Goal: Task Accomplishment & Management: Manage account settings

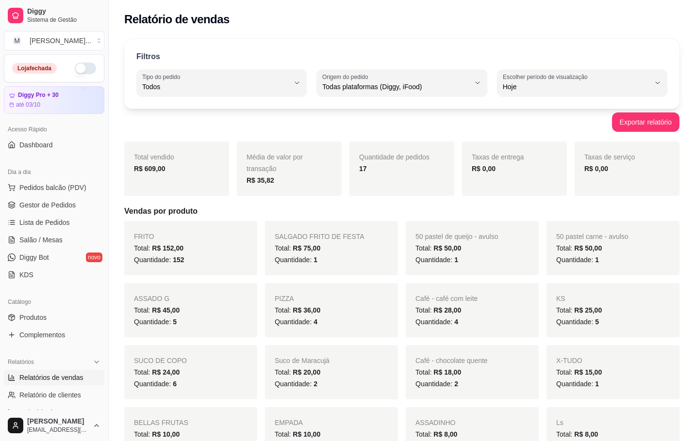
select select "ALL"
select select "0"
click at [49, 38] on div "[PERSON_NAME] ..." at bounding box center [61, 41] width 62 height 10
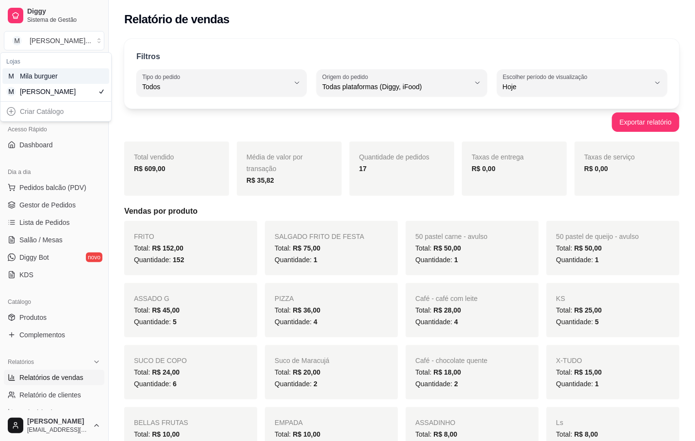
click at [73, 76] on div "M Mila burguer" at bounding box center [55, 76] width 107 height 16
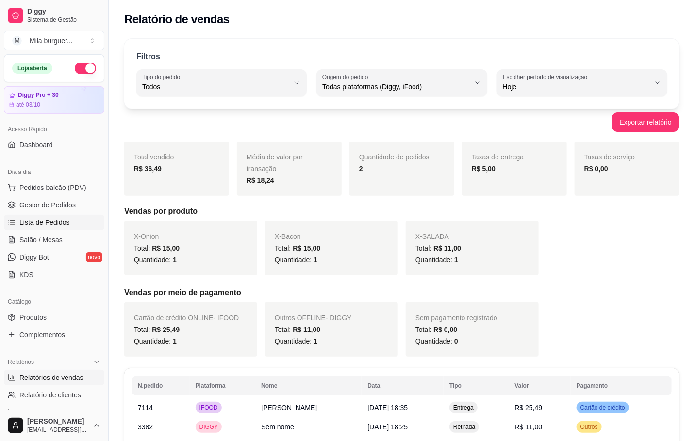
click at [32, 223] on span "Lista de Pedidos" at bounding box center [44, 223] width 50 height 10
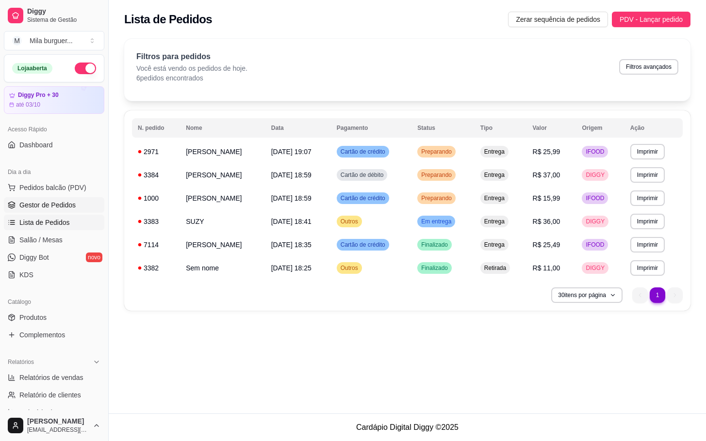
click at [61, 199] on link "Gestor de Pedidos" at bounding box center [54, 205] width 100 height 16
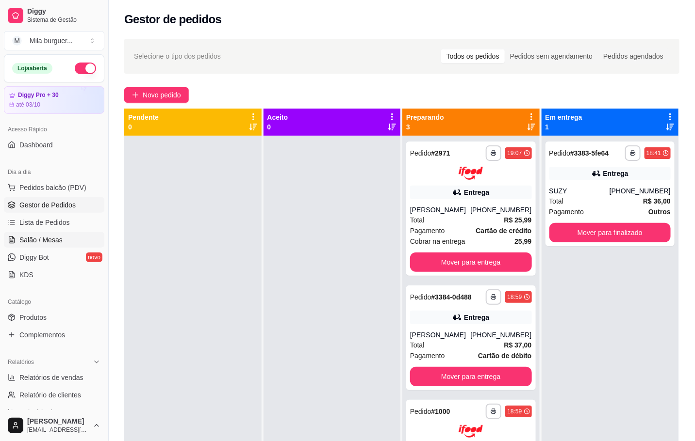
click at [30, 242] on span "Salão / Mesas" at bounding box center [40, 240] width 43 height 10
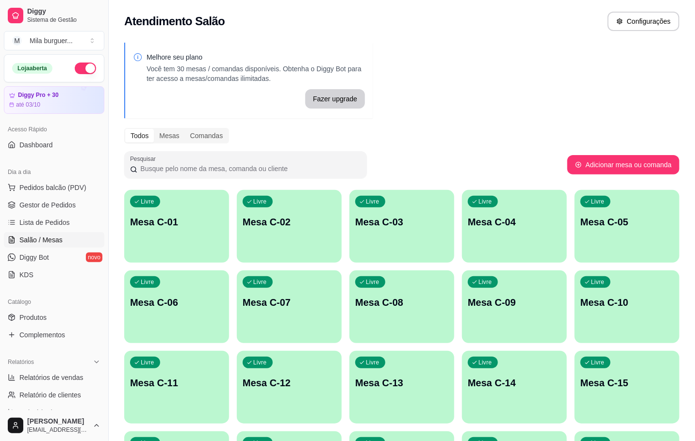
click at [185, 224] on p "Mesa C-01" at bounding box center [176, 222] width 93 height 14
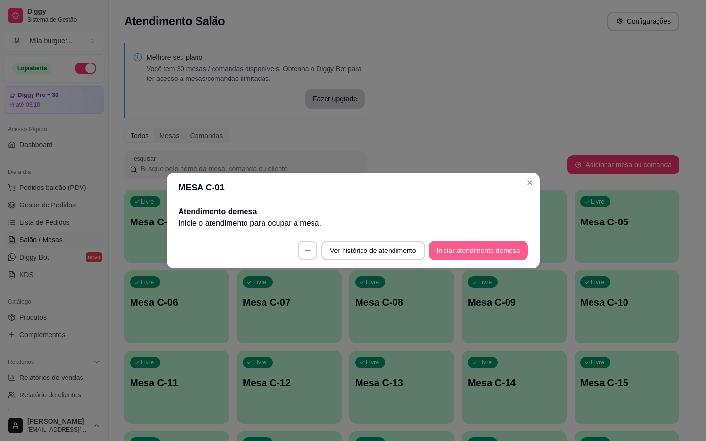
click at [489, 246] on button "Iniciar atendimento de mesa" at bounding box center [478, 250] width 99 height 19
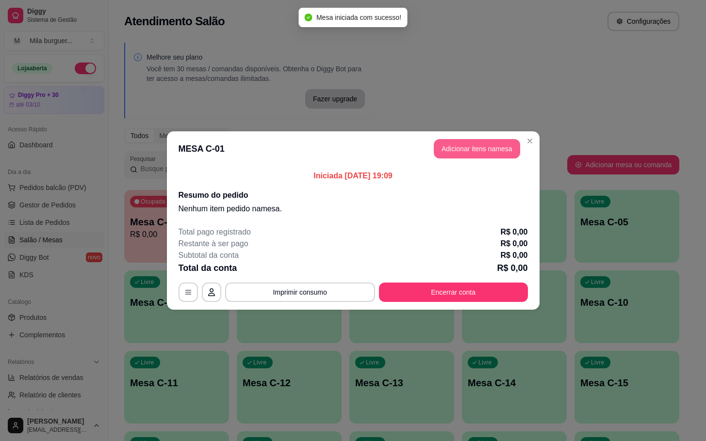
click at [469, 143] on button "Adicionar itens na mesa" at bounding box center [477, 148] width 86 height 19
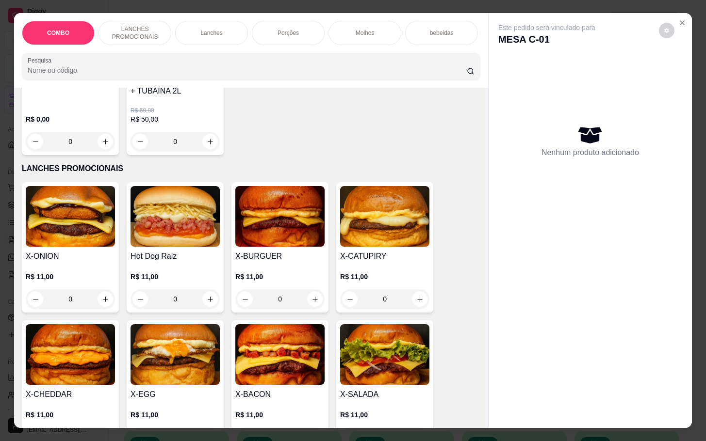
scroll to position [291, 0]
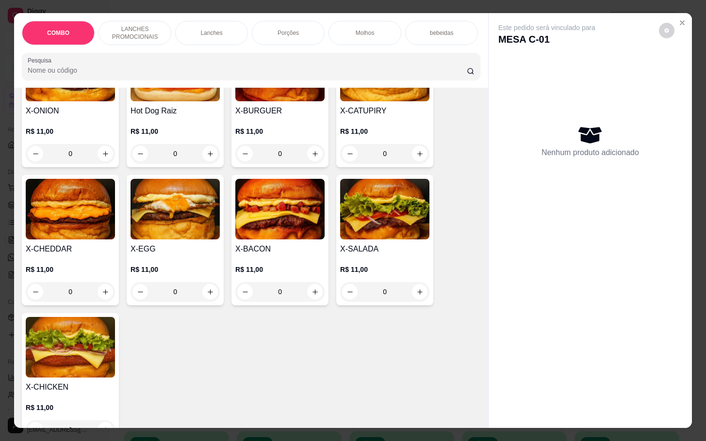
click at [377, 240] on img at bounding box center [384, 209] width 89 height 61
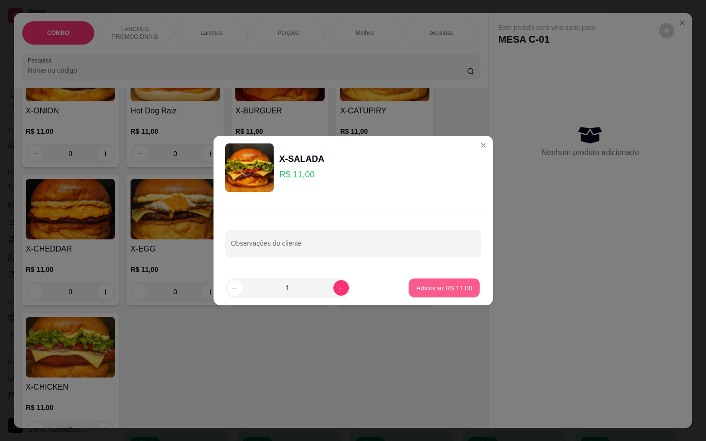
click at [420, 293] on button "Adicionar R$ 11,00" at bounding box center [444, 288] width 71 height 19
type input "1"
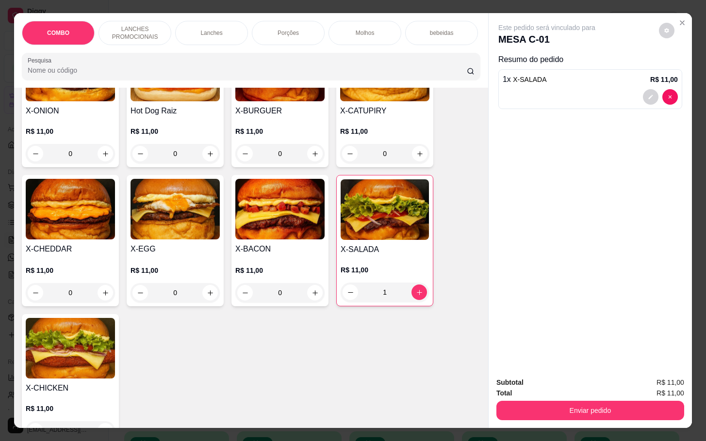
scroll to position [218, 0]
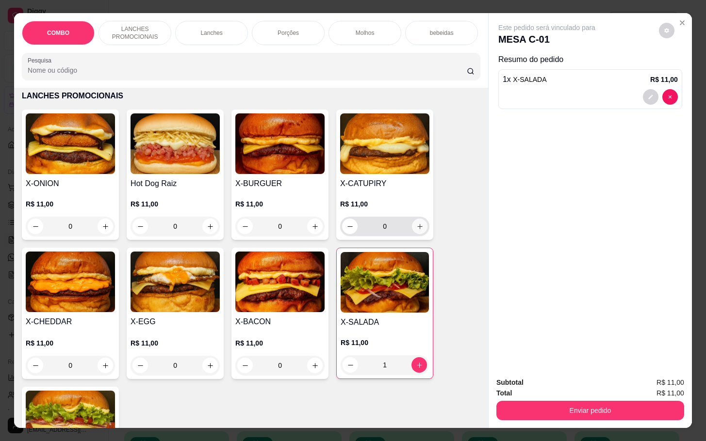
click at [416, 230] on icon "increase-product-quantity" at bounding box center [419, 226] width 7 height 7
type input "1"
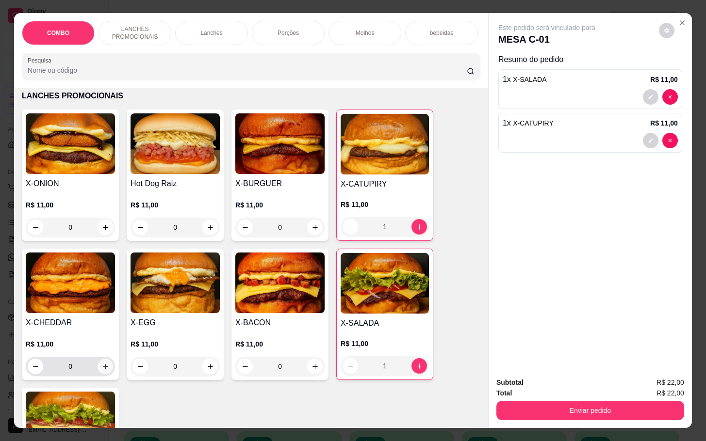
click at [102, 371] on icon "increase-product-quantity" at bounding box center [105, 366] width 7 height 7
type input "1"
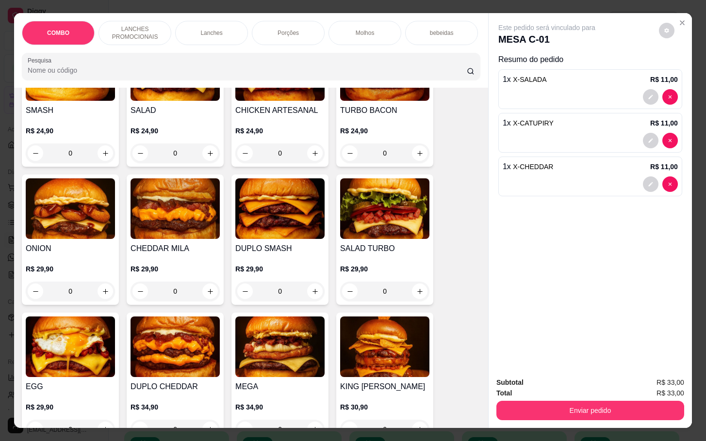
scroll to position [800, 0]
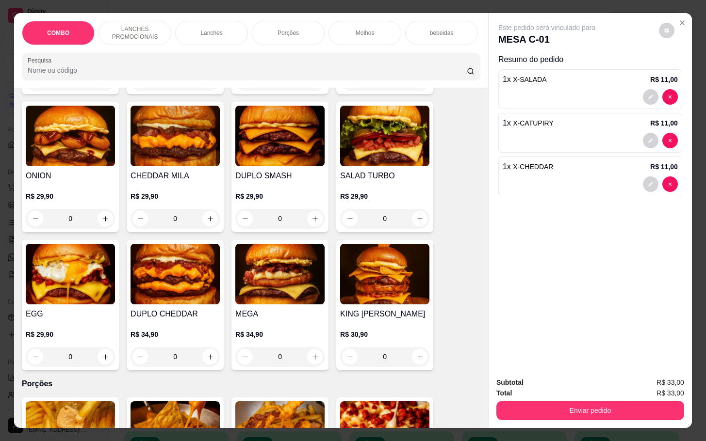
click at [178, 289] on img at bounding box center [174, 274] width 89 height 61
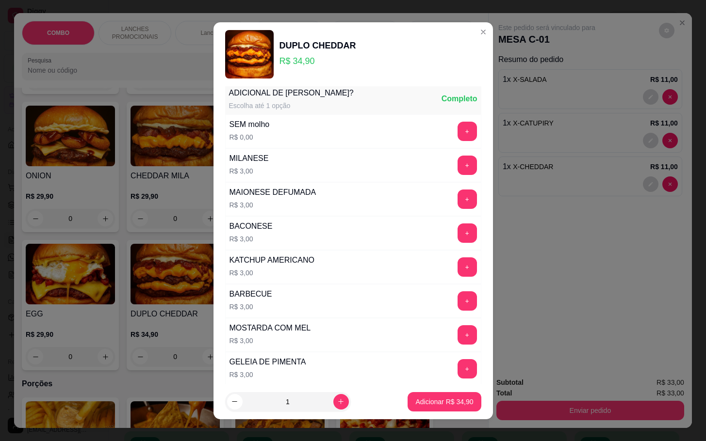
scroll to position [0, 0]
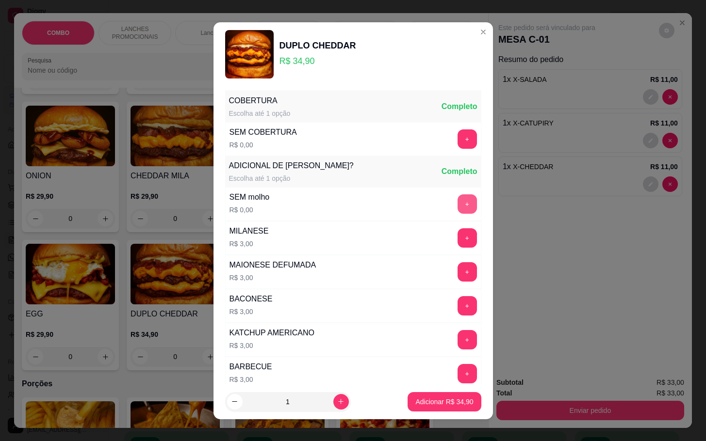
click at [457, 204] on button "+" at bounding box center [466, 203] width 19 height 19
click at [457, 138] on button "+" at bounding box center [466, 138] width 19 height 19
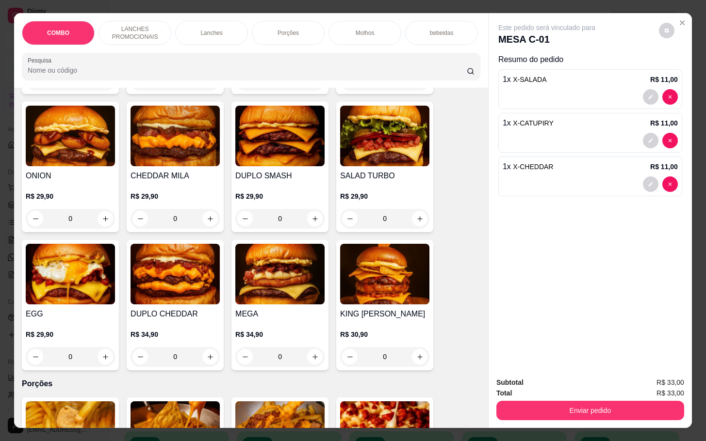
click at [272, 302] on img at bounding box center [279, 274] width 89 height 61
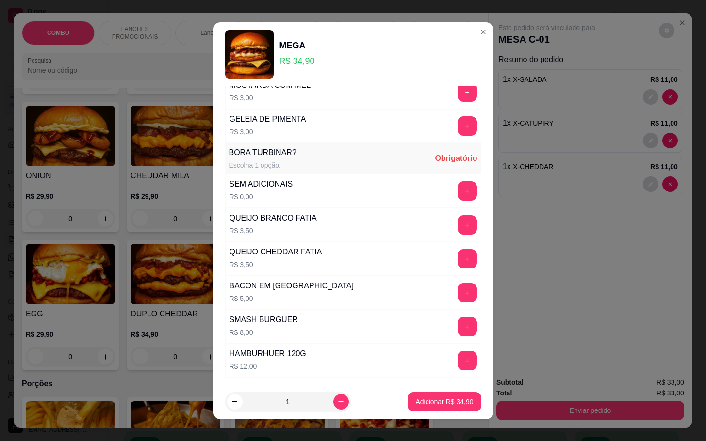
scroll to position [323, 0]
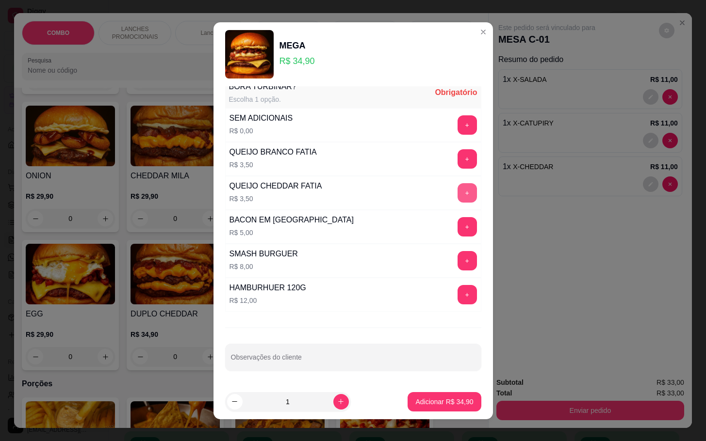
click at [457, 189] on button "+" at bounding box center [466, 192] width 19 height 19
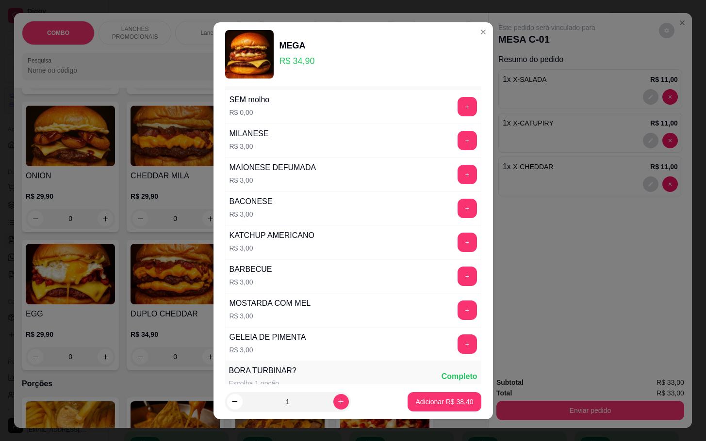
scroll to position [0, 0]
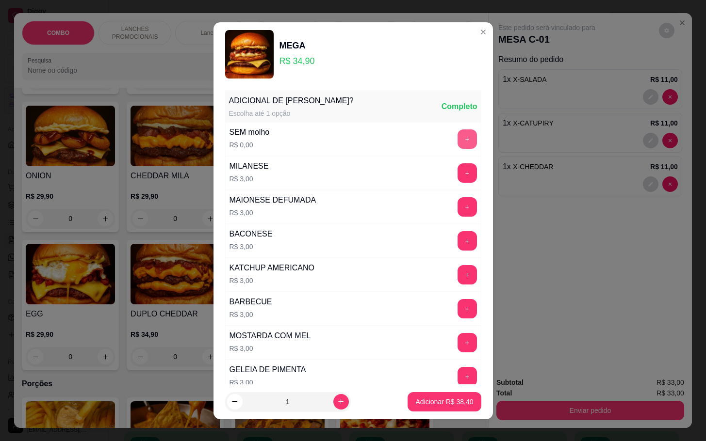
click at [457, 142] on button "+" at bounding box center [466, 138] width 19 height 19
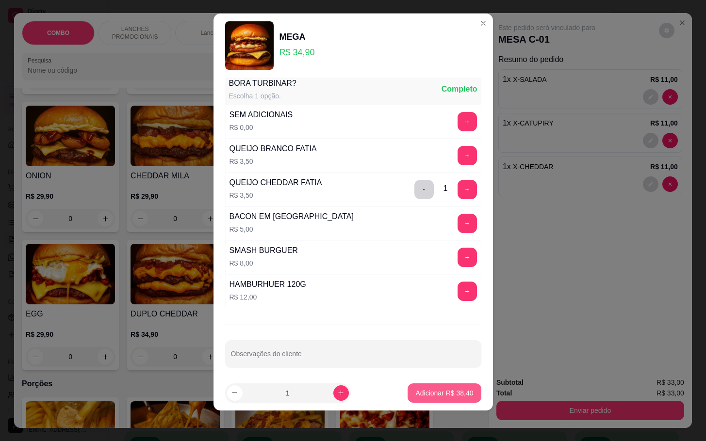
click at [420, 388] on p "Adicionar R$ 38,40" at bounding box center [444, 393] width 58 height 10
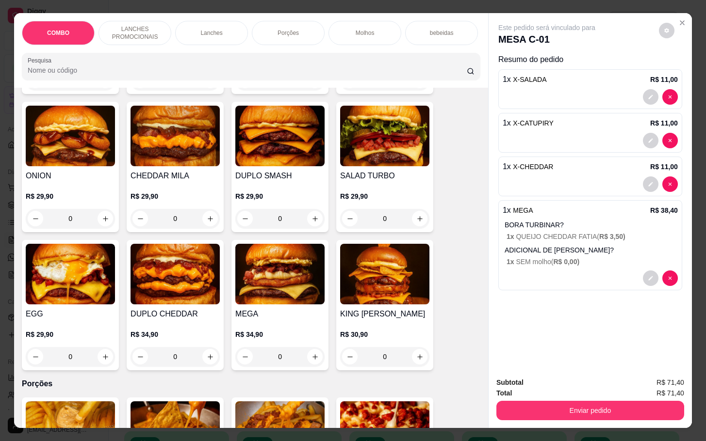
click at [179, 338] on p "R$ 34,90" at bounding box center [174, 335] width 89 height 10
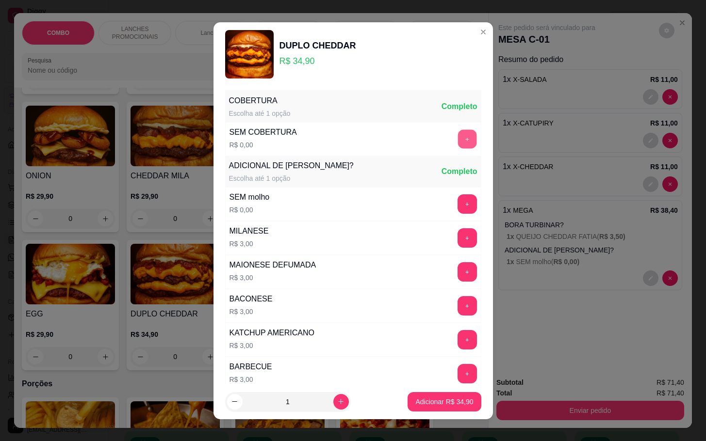
click at [457, 140] on button "+" at bounding box center [466, 138] width 19 height 19
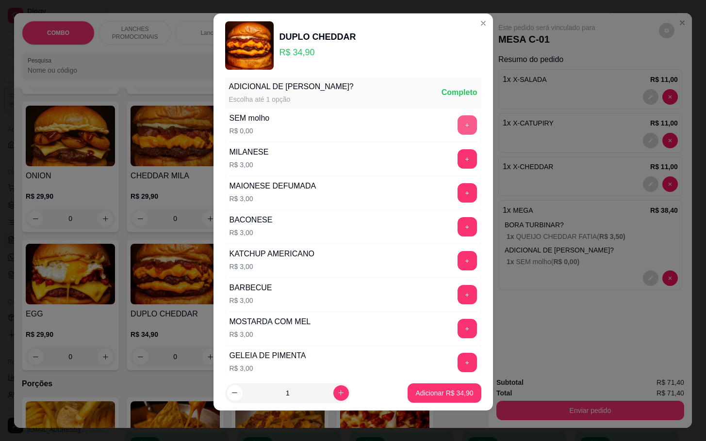
click at [457, 130] on button "+" at bounding box center [466, 124] width 19 height 19
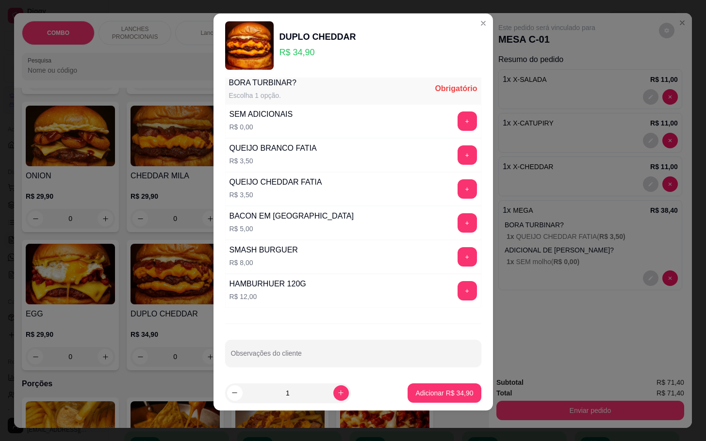
scroll to position [159, 0]
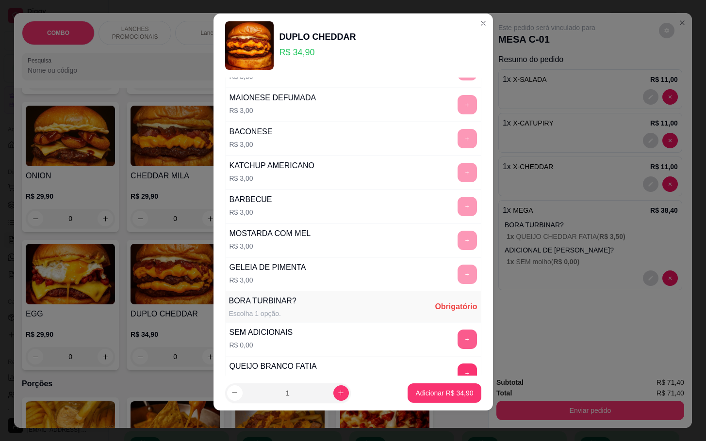
click at [453, 334] on div "+" at bounding box center [466, 339] width 27 height 19
click at [457, 336] on button "+" at bounding box center [466, 339] width 19 height 19
click at [437, 391] on p "Adicionar R$ 34,90" at bounding box center [444, 393] width 58 height 10
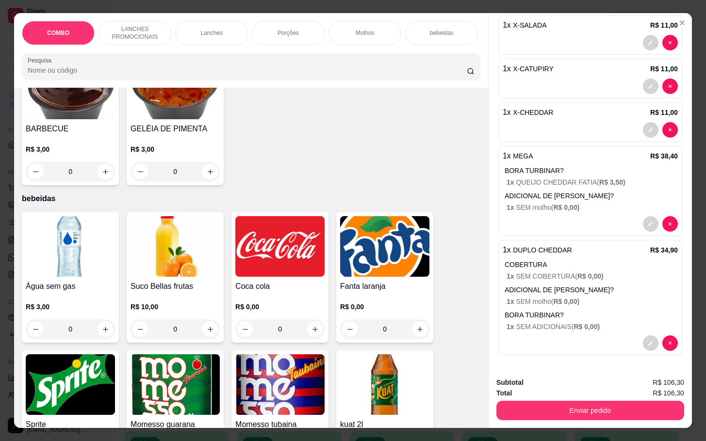
scroll to position [1673, 0]
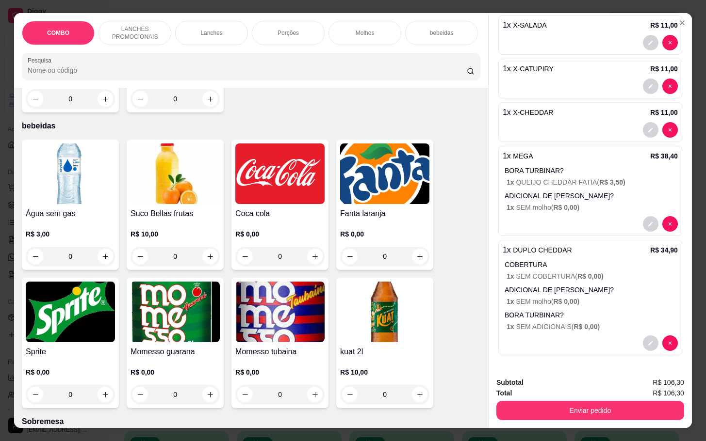
click at [32, 340] on div "Sprite R$ 0,00 0" at bounding box center [70, 343] width 97 height 130
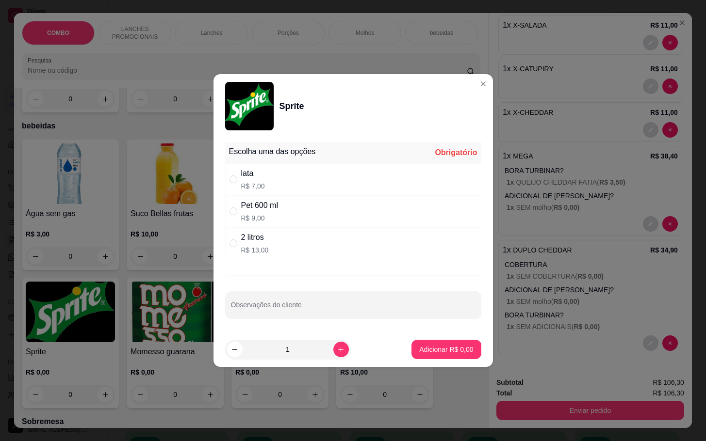
click at [274, 245] on div "2 litros R$ 13,00" at bounding box center [353, 243] width 256 height 32
radio input "true"
click at [441, 358] on button "Adicionar R$ 13,00" at bounding box center [444, 349] width 71 height 19
type input "1"
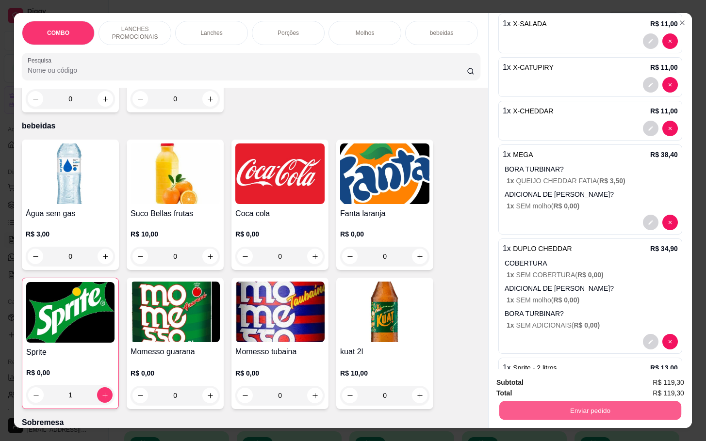
click at [539, 410] on button "Enviar pedido" at bounding box center [590, 410] width 182 height 19
click at [679, 386] on button "Enviar pedido" at bounding box center [657, 381] width 55 height 18
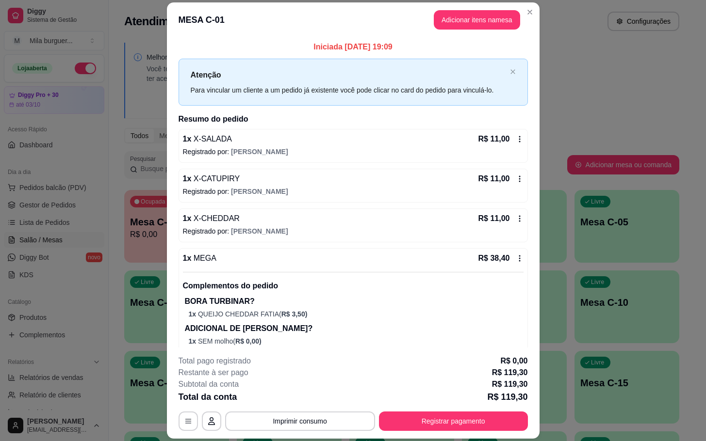
scroll to position [73, 0]
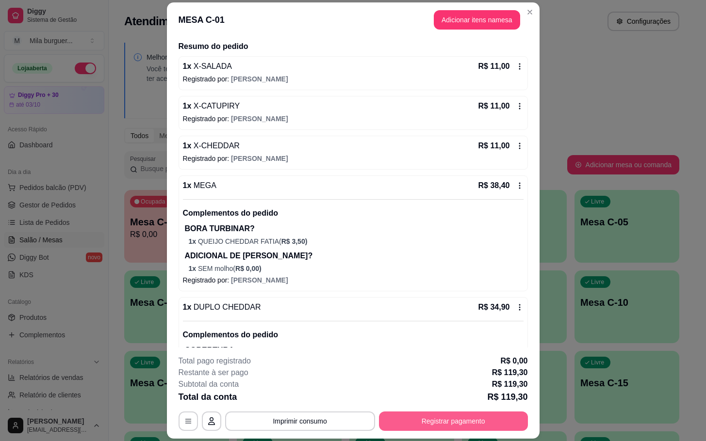
click at [453, 419] on button "Registrar pagamento" at bounding box center [453, 421] width 149 height 19
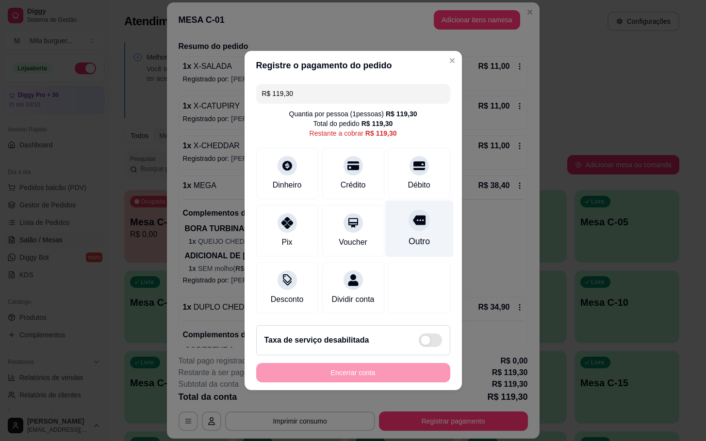
click at [412, 219] on icon at bounding box center [418, 221] width 13 height 10
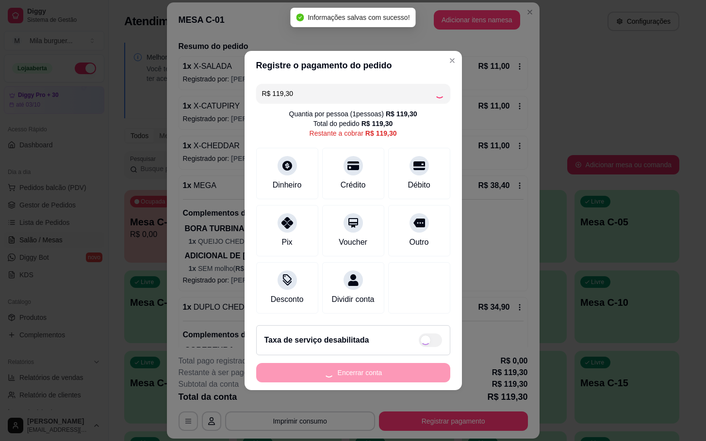
type input "R$ 0,00"
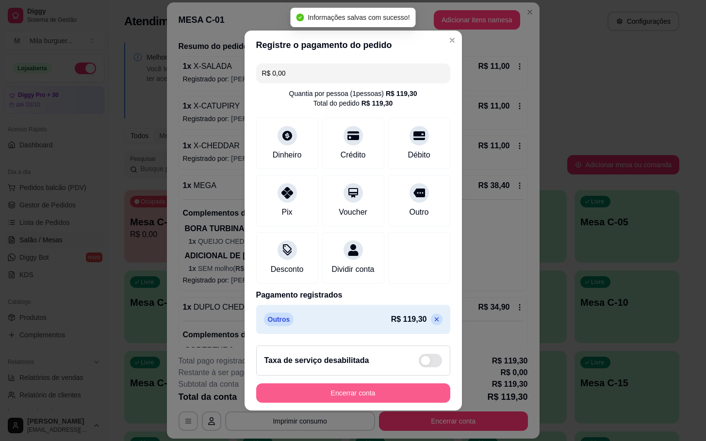
click at [405, 402] on button "Encerrar conta" at bounding box center [353, 393] width 194 height 19
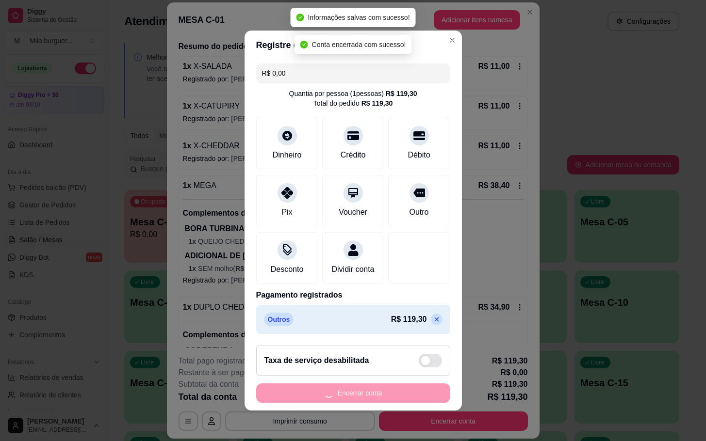
scroll to position [0, 0]
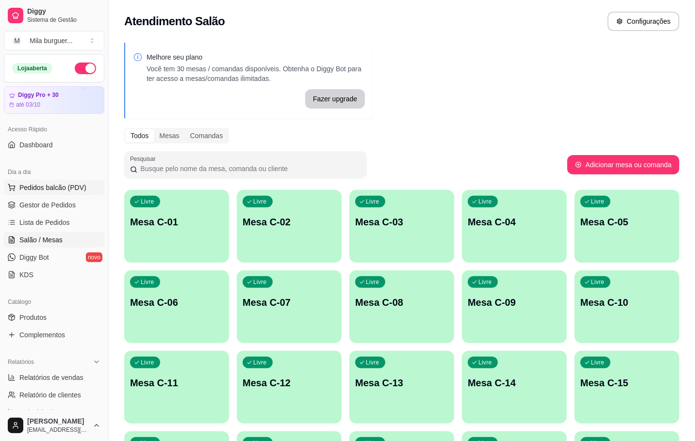
click at [64, 190] on span "Pedidos balcão (PDV)" at bounding box center [52, 188] width 67 height 10
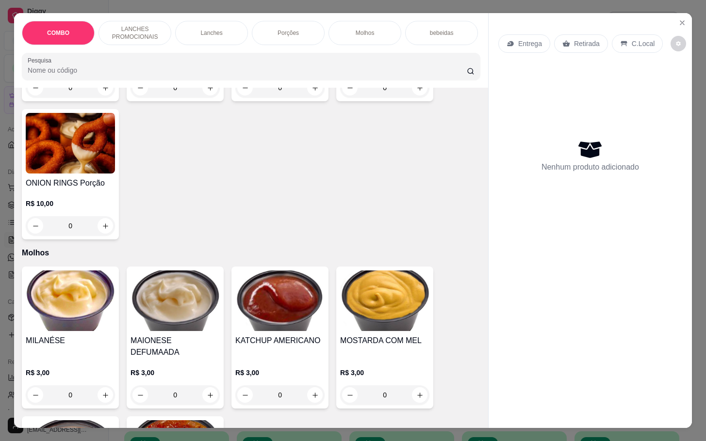
scroll to position [946, 0]
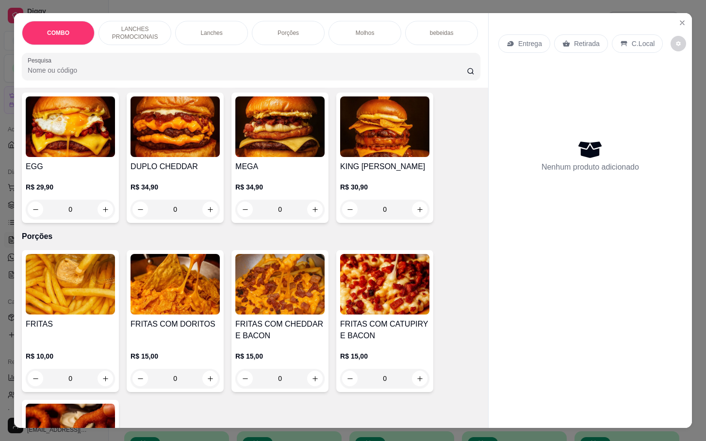
click at [64, 294] on img at bounding box center [70, 284] width 89 height 61
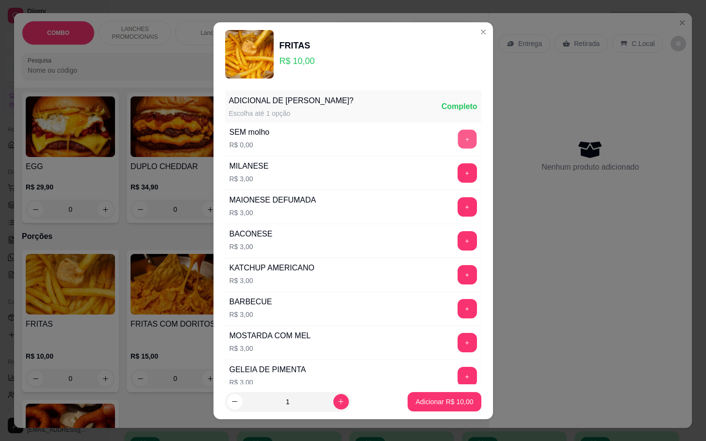
click at [457, 137] on button "+" at bounding box center [466, 138] width 19 height 19
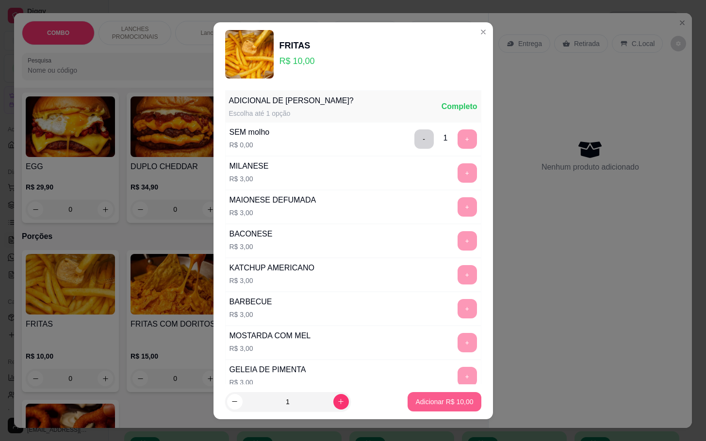
click at [453, 393] on button "Adicionar R$ 10,00" at bounding box center [443, 401] width 73 height 19
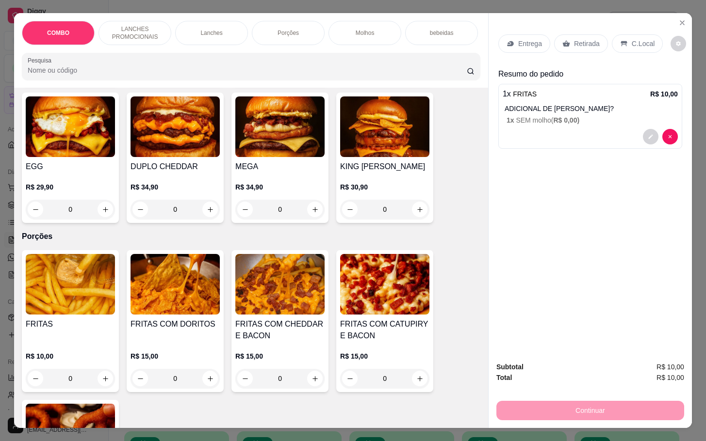
click at [577, 39] on p "Retirada" at bounding box center [587, 44] width 26 height 10
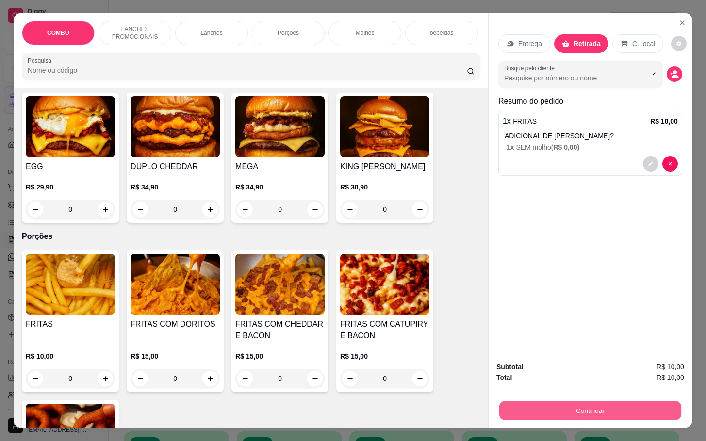
click at [630, 401] on button "Continuar" at bounding box center [590, 410] width 182 height 19
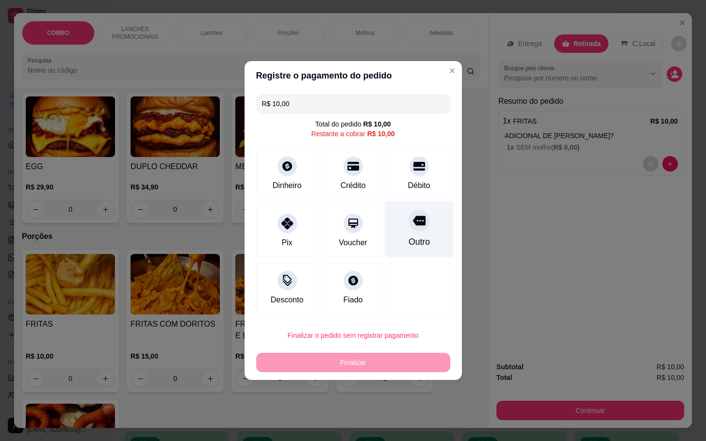
click at [399, 216] on div "Outro" at bounding box center [419, 229] width 68 height 57
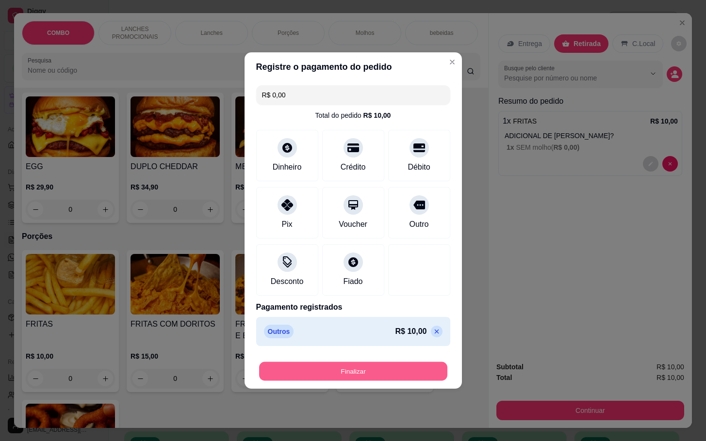
click at [363, 381] on button "Finalizar" at bounding box center [353, 371] width 188 height 19
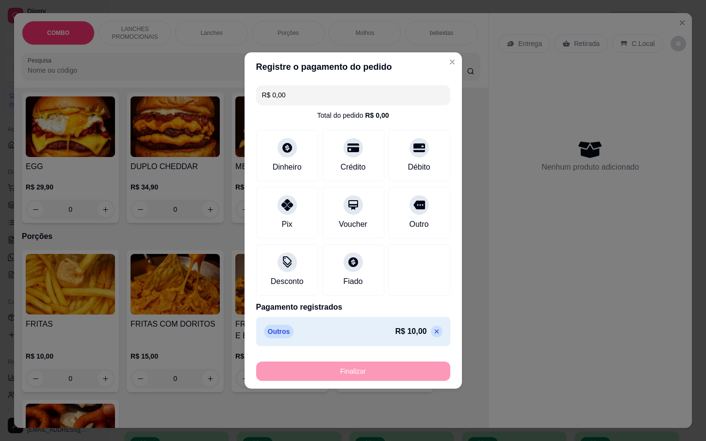
type input "-R$ 10,00"
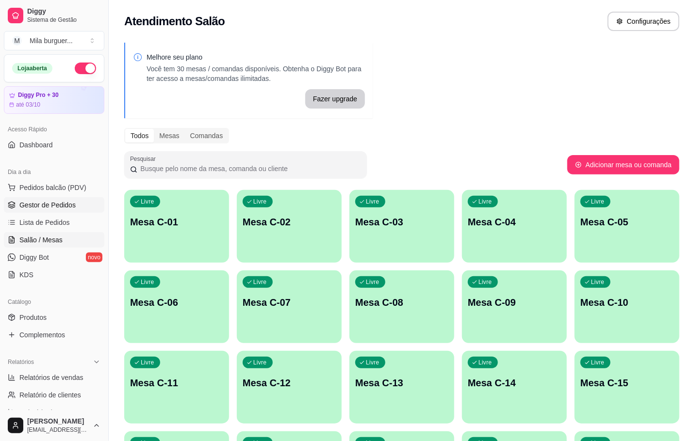
click at [32, 210] on span "Gestor de Pedidos" at bounding box center [47, 205] width 56 height 10
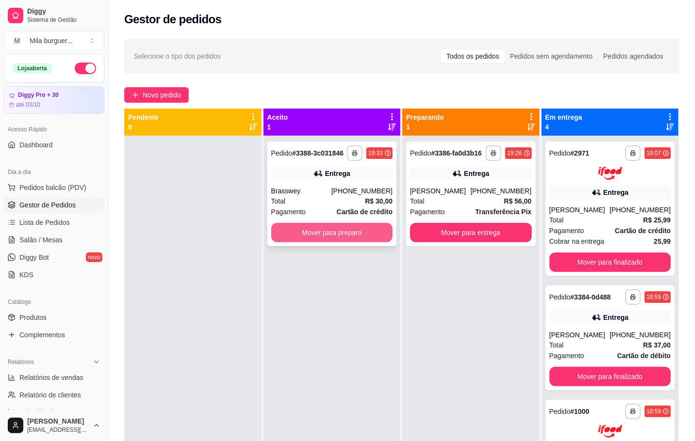
click at [307, 232] on button "Mover para preparo" at bounding box center [332, 232] width 122 height 19
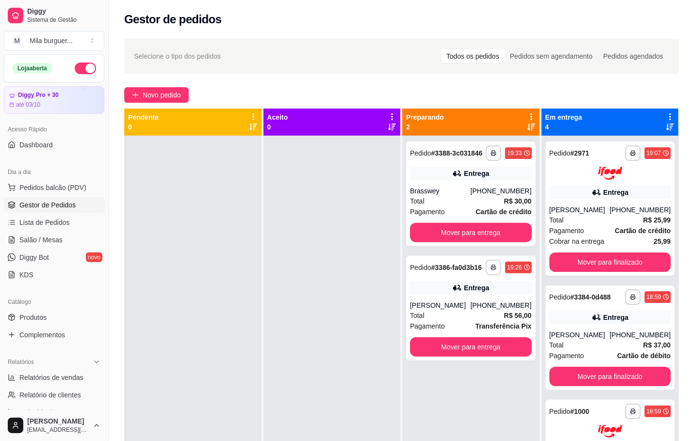
click at [134, 265] on div at bounding box center [192, 356] width 137 height 441
click at [64, 237] on link "Salão / Mesas" at bounding box center [54, 240] width 100 height 16
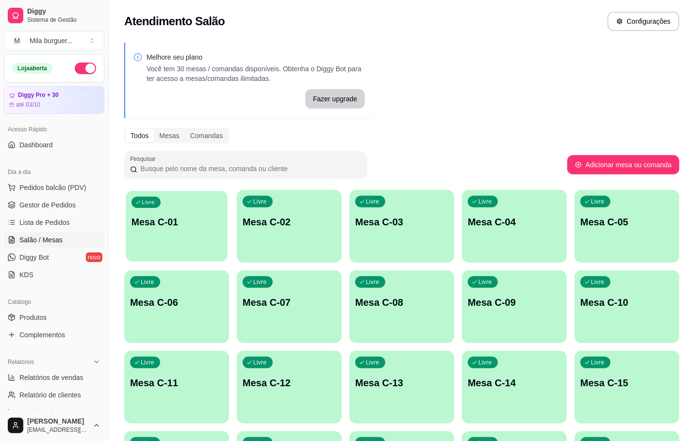
click at [156, 223] on p "Mesa C-01" at bounding box center [176, 222] width 90 height 13
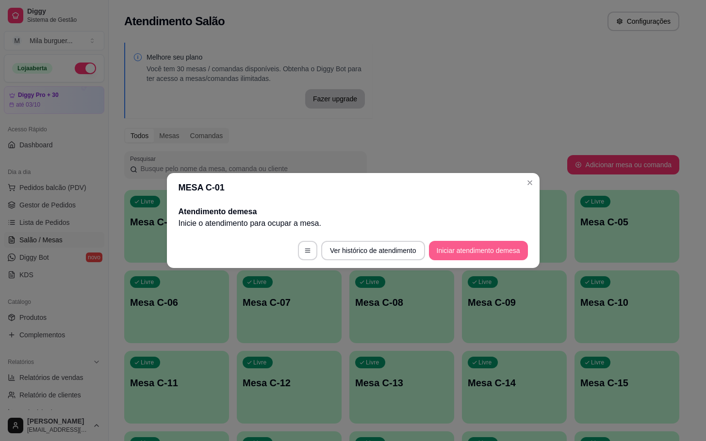
click at [487, 242] on button "Iniciar atendimento de mesa" at bounding box center [478, 250] width 99 height 19
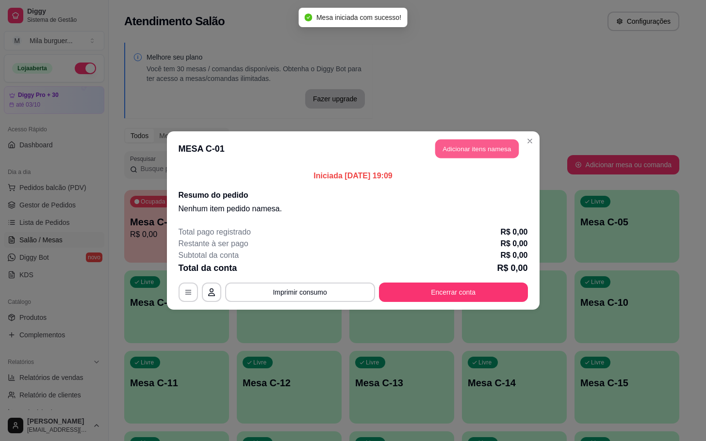
click at [493, 156] on button "Adicionar itens na mesa" at bounding box center [476, 149] width 83 height 19
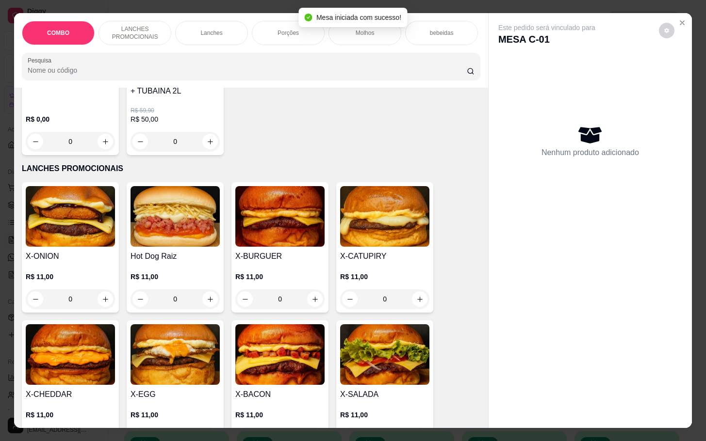
scroll to position [218, 0]
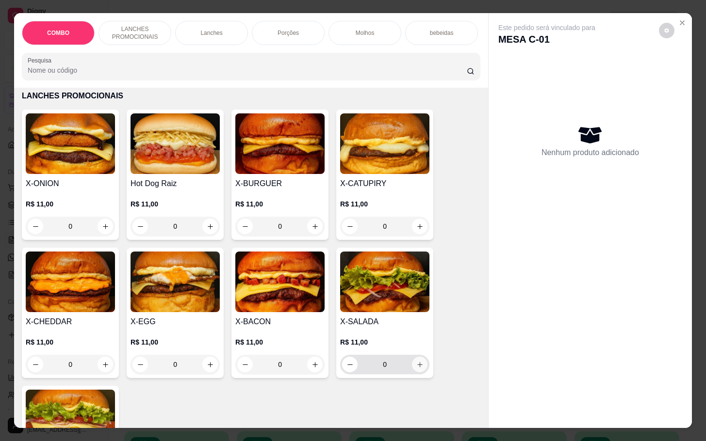
click at [416, 369] on icon "increase-product-quantity" at bounding box center [419, 364] width 7 height 7
type input "1"
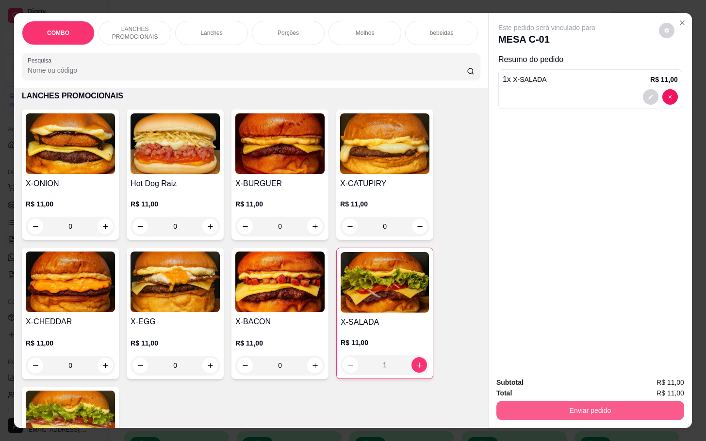
click at [549, 407] on button "Enviar pedido" at bounding box center [590, 410] width 188 height 19
click at [582, 378] on button "Registrar cliente" at bounding box center [592, 381] width 64 height 18
click at [611, 405] on button "Enviar pedido" at bounding box center [590, 410] width 188 height 19
click at [636, 383] on button "Enviar pedido" at bounding box center [657, 381] width 55 height 18
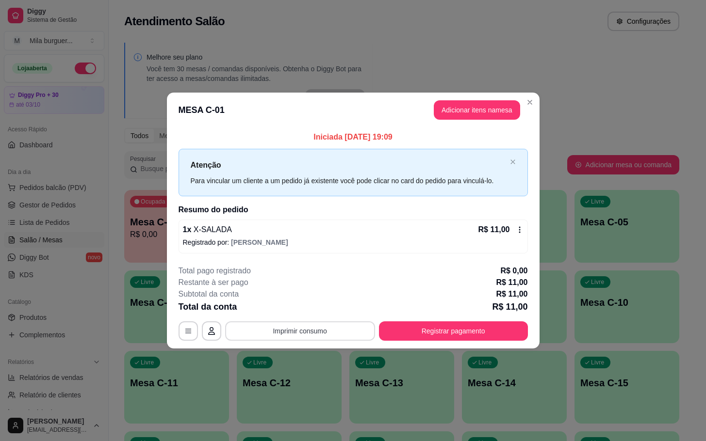
click at [303, 332] on button "Imprimir consumo" at bounding box center [300, 331] width 150 height 19
click at [311, 309] on button "IMPRESSORA" at bounding box center [303, 310] width 70 height 16
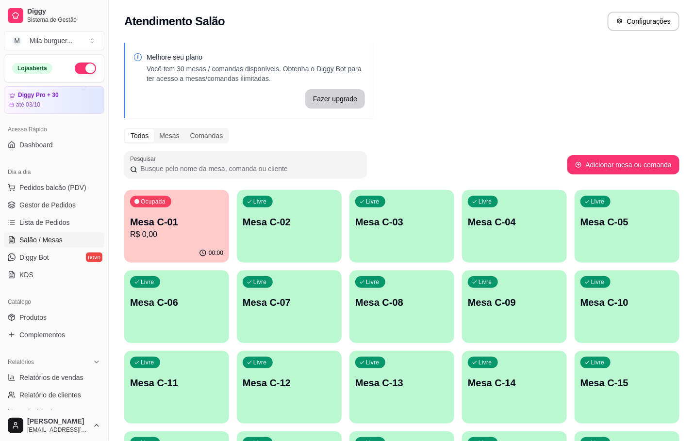
click at [569, 92] on div "Melhore seu plano Você tem 30 mesas / comandas disponíveis. Obtenha o Diggy Bot…" at bounding box center [402, 437] width 586 height 801
click at [81, 310] on link "Produtos" at bounding box center [54, 318] width 100 height 16
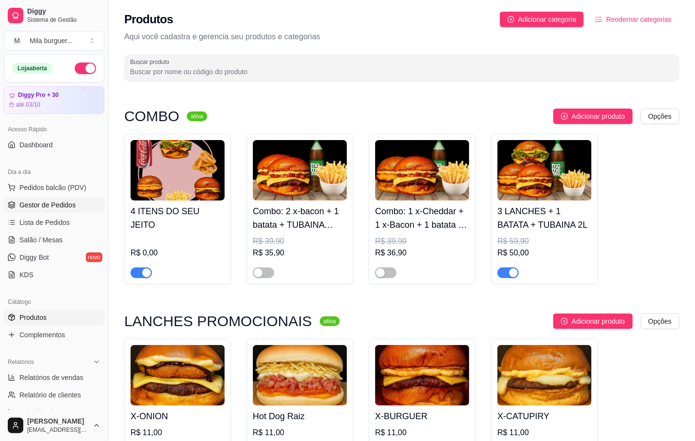
drag, startPoint x: 54, startPoint y: 195, endPoint x: 54, endPoint y: 201, distance: 5.8
click at [54, 201] on ul "Pedidos balcão (PDV) Gestor de Pedidos Lista de Pedidos Salão / Mesas Diggy Bot…" at bounding box center [54, 231] width 100 height 103
click at [54, 201] on span "Gestor de Pedidos" at bounding box center [47, 205] width 56 height 10
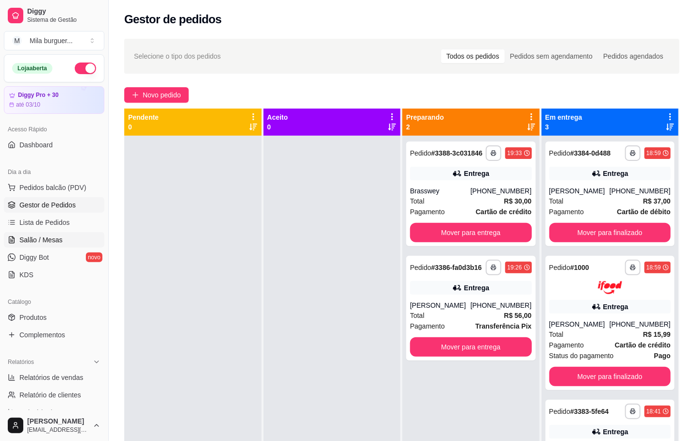
click at [31, 236] on span "Salão / Mesas" at bounding box center [40, 240] width 43 height 10
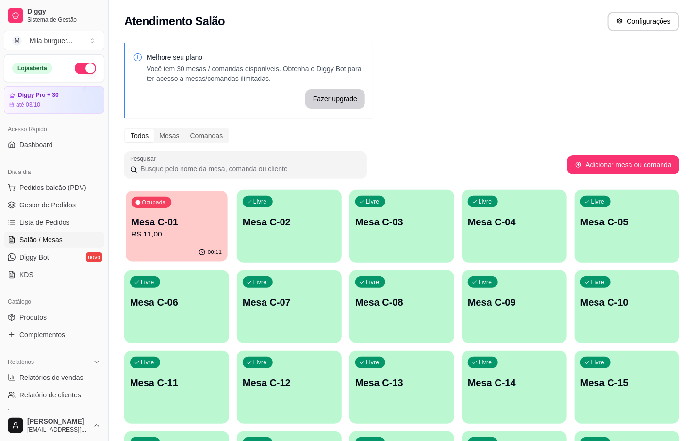
click at [177, 241] on div "Ocupada Mesa C-01 R$ 11,00" at bounding box center [177, 217] width 102 height 52
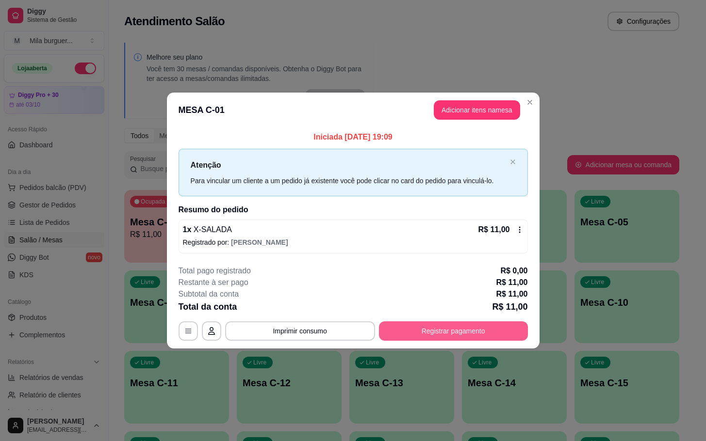
click at [484, 338] on button "Registrar pagamento" at bounding box center [453, 331] width 149 height 19
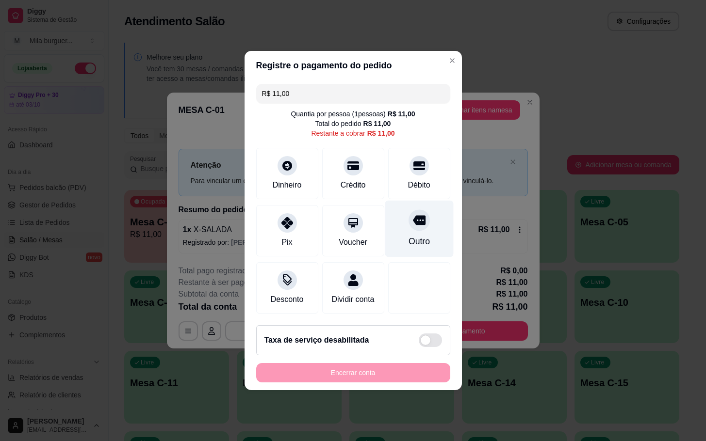
click at [393, 226] on div "Outro" at bounding box center [419, 229] width 68 height 57
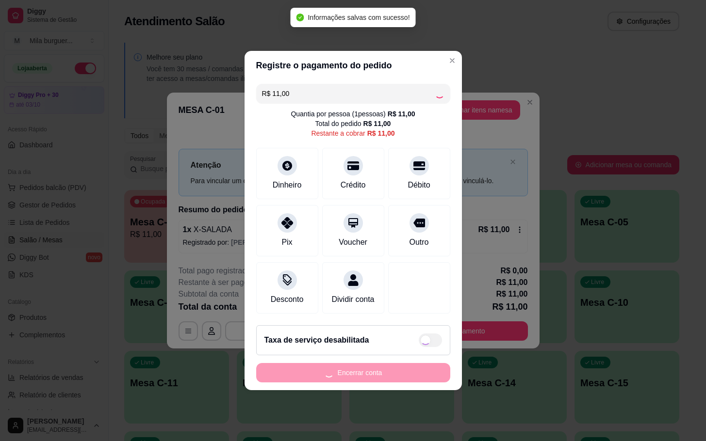
type input "R$ 0,00"
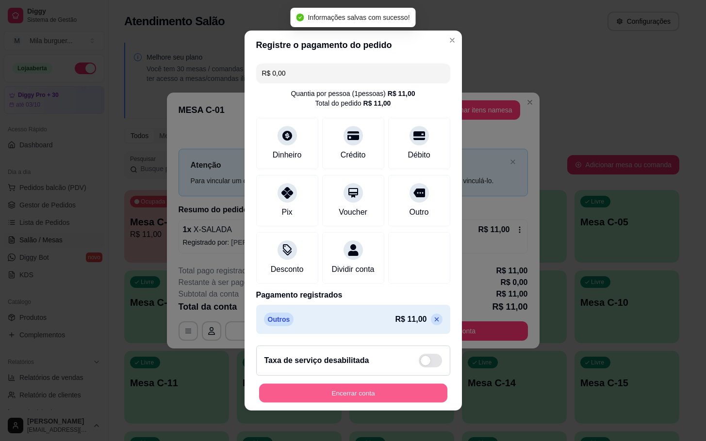
click at [348, 403] on button "Encerrar conta" at bounding box center [353, 393] width 188 height 19
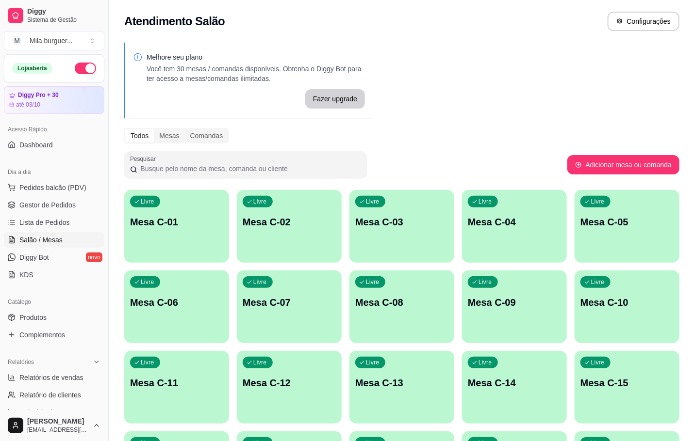
click at [70, 197] on ul "Pedidos balcão (PDV) Gestor de Pedidos Lista de Pedidos Salão / Mesas Diggy Bot…" at bounding box center [54, 231] width 100 height 103
click at [65, 195] on button "Pedidos balcão (PDV)" at bounding box center [54, 188] width 100 height 16
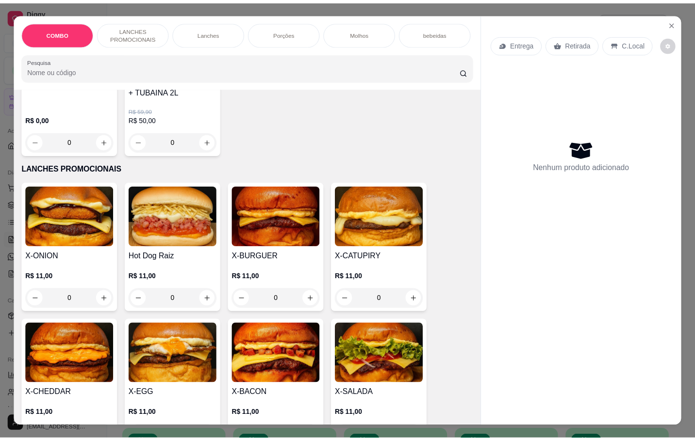
scroll to position [364, 0]
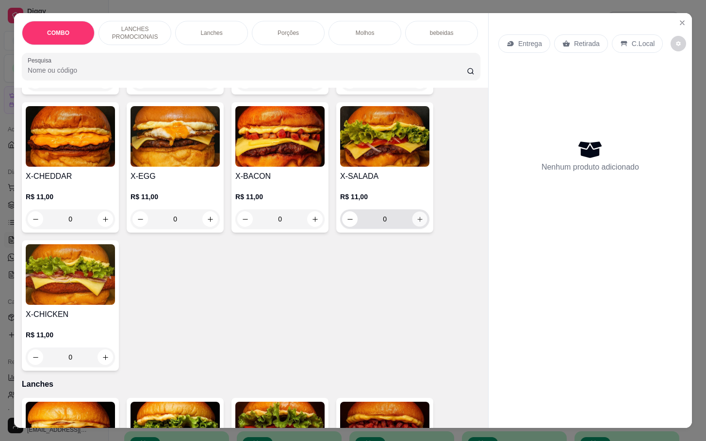
click at [412, 220] on button "increase-product-quantity" at bounding box center [419, 219] width 15 height 15
type input "1"
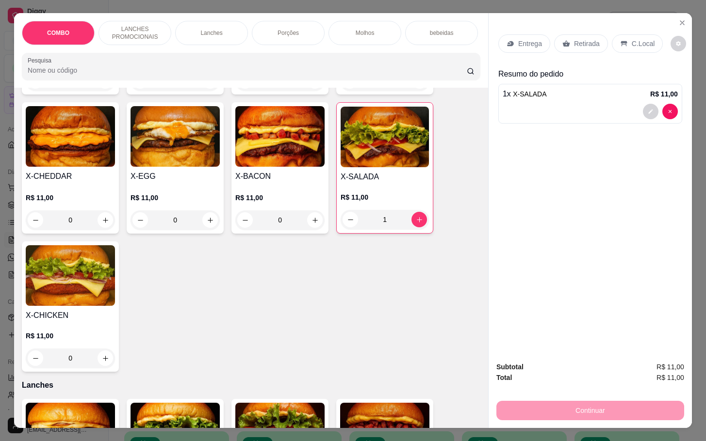
click at [556, 35] on div "Retirada" at bounding box center [581, 43] width 54 height 18
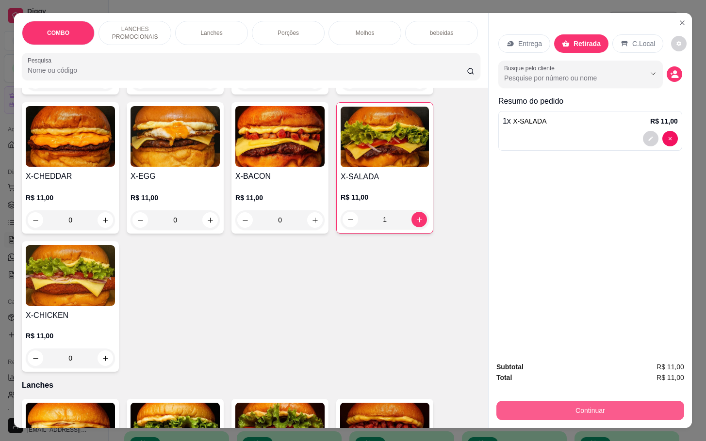
click at [580, 401] on button "Continuar" at bounding box center [590, 410] width 188 height 19
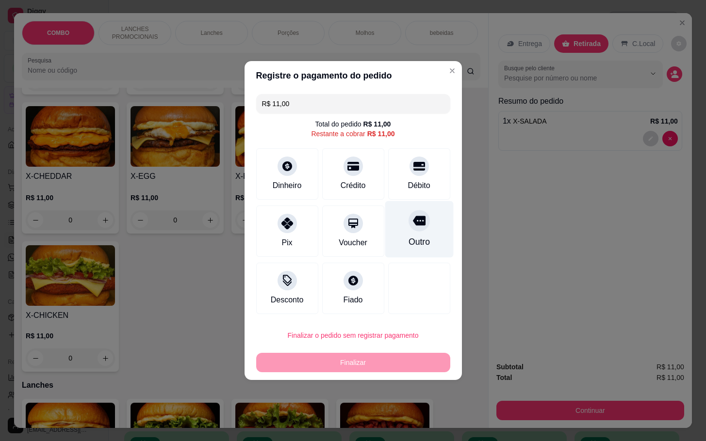
click at [388, 233] on div "Outro" at bounding box center [419, 229] width 68 height 57
type input "R$ 0,00"
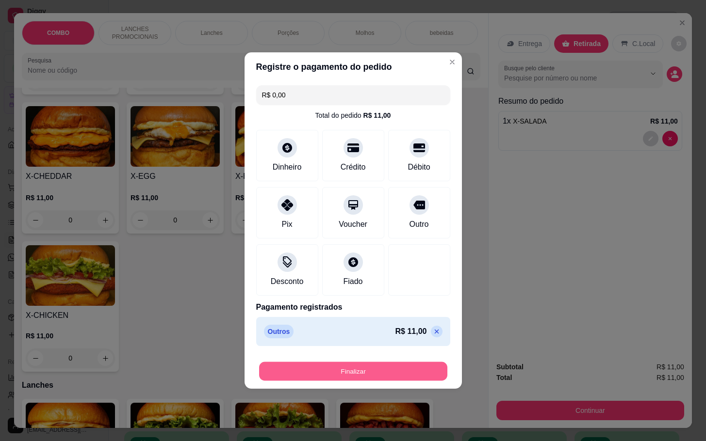
click at [380, 362] on button "Finalizar" at bounding box center [353, 371] width 188 height 19
click at [384, 371] on button "Finalizar" at bounding box center [353, 371] width 194 height 19
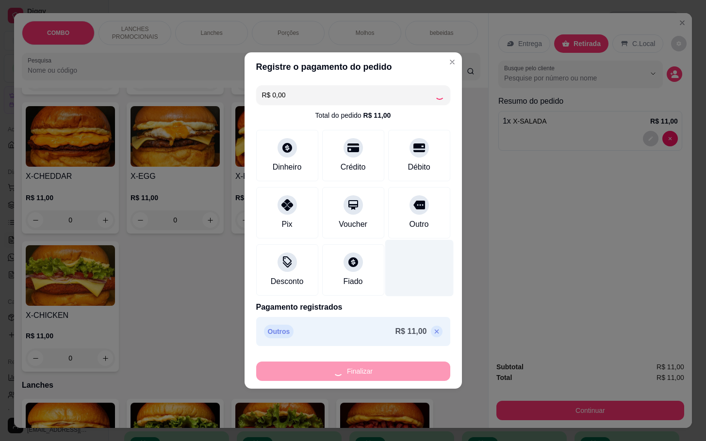
type input "0"
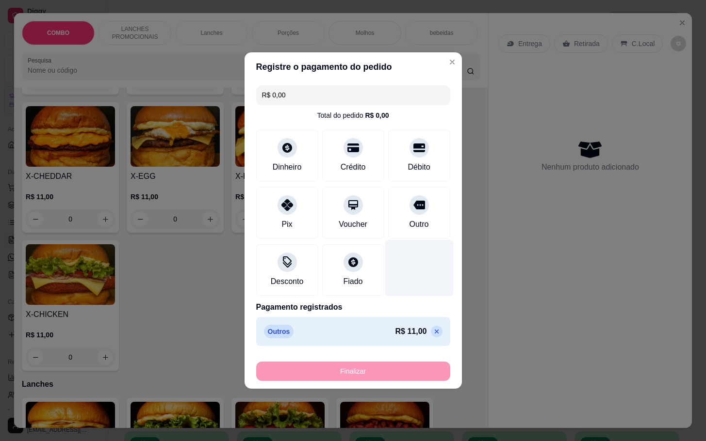
type input "-R$ 11,00"
